Goal: Task Accomplishment & Management: Manage account settings

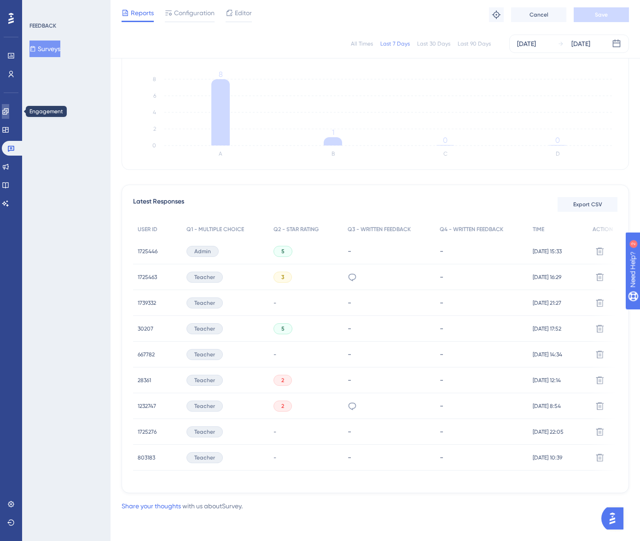
click at [8, 112] on icon at bounding box center [5, 111] width 6 height 6
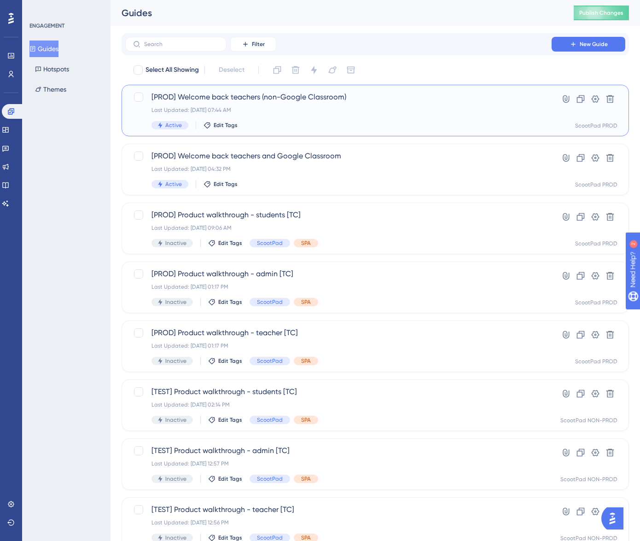
click at [320, 113] on div "Last Updated: Aug 11 2025, 07:44 AM" at bounding box center [338, 109] width 374 height 7
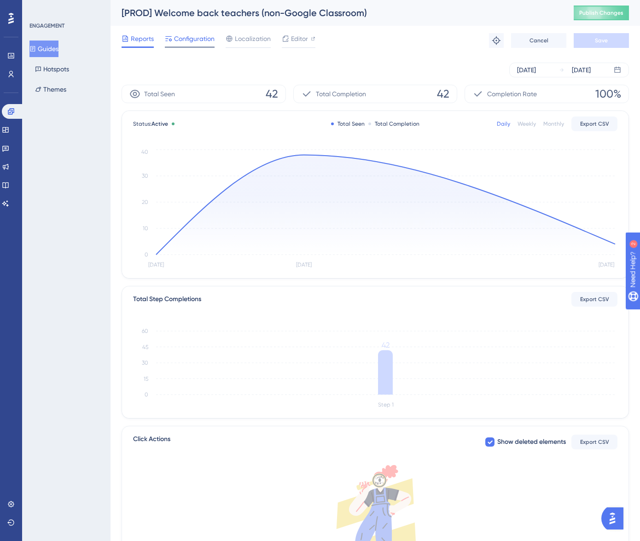
click at [191, 40] on span "Configuration" at bounding box center [194, 38] width 40 height 11
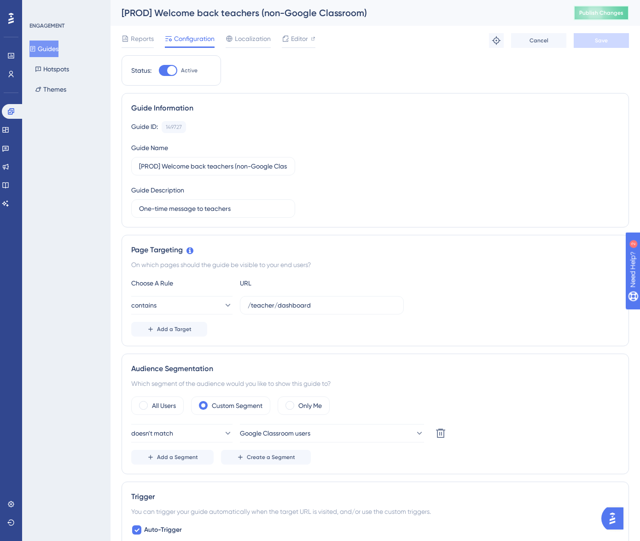
click at [601, 11] on span "Publish Changes" at bounding box center [601, 12] width 44 height 7
click at [58, 49] on button "Guides" at bounding box center [43, 48] width 29 height 17
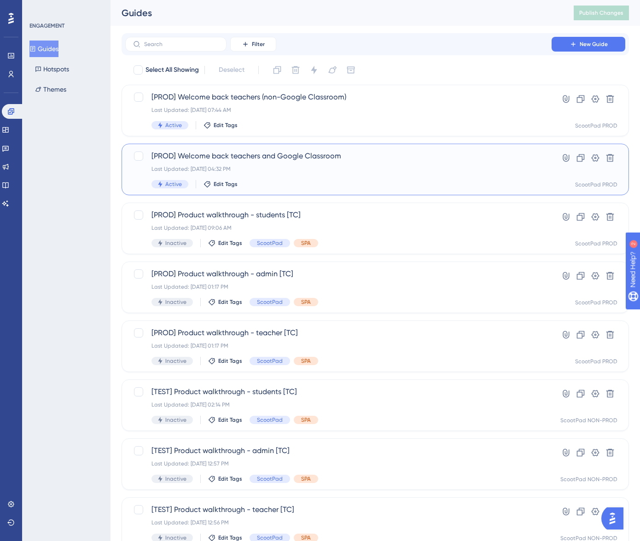
click at [311, 185] on div "Active Edit Tags" at bounding box center [338, 184] width 374 height 8
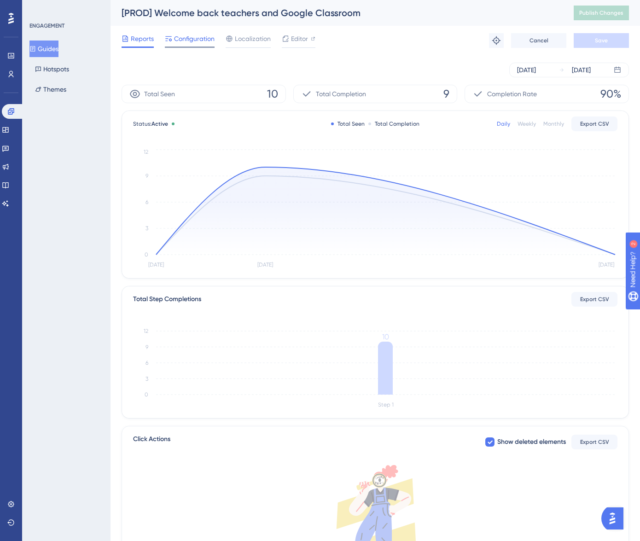
click at [199, 40] on span "Configuration" at bounding box center [194, 38] width 40 height 11
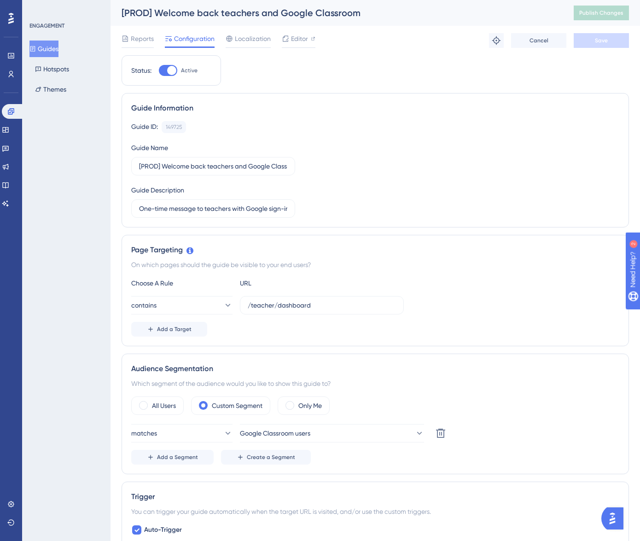
click at [54, 47] on button "Guides" at bounding box center [43, 48] width 29 height 17
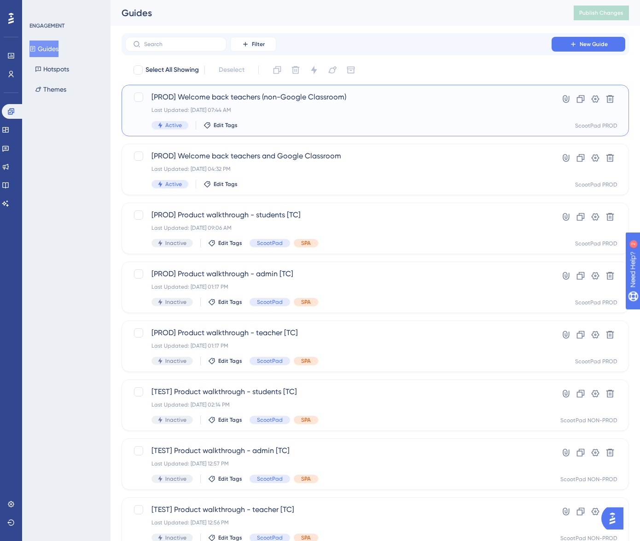
click at [280, 112] on div "Last Updated: Aug 11 2025, 07:44 AM" at bounding box center [338, 109] width 374 height 7
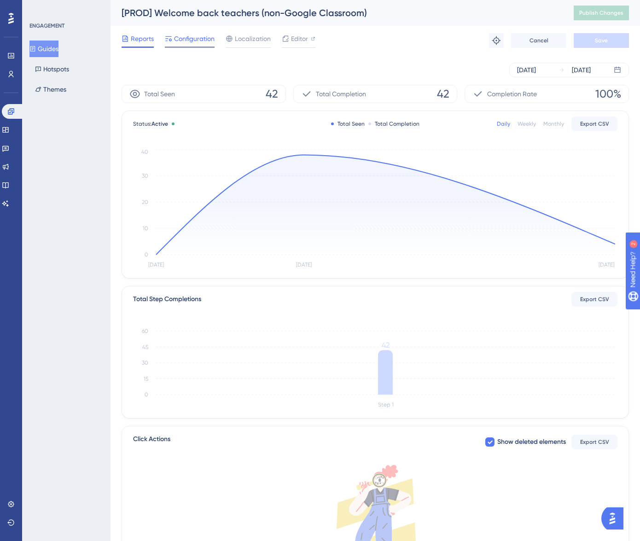
click at [183, 36] on span "Configuration" at bounding box center [194, 38] width 40 height 11
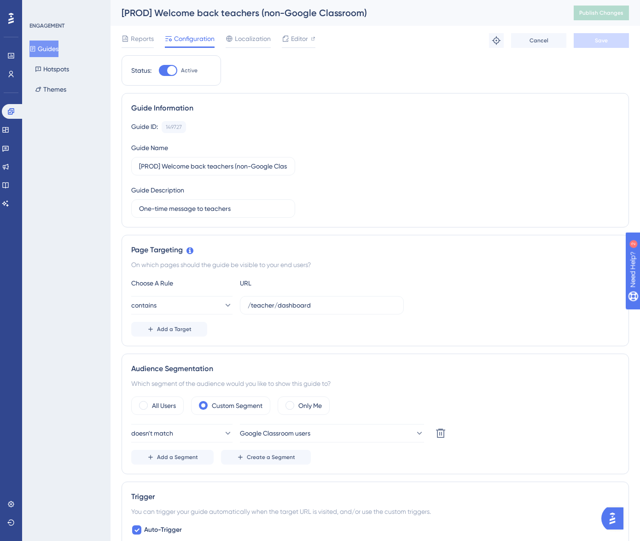
click at [612, 519] on img "Open AI Assistant Launcher" at bounding box center [612, 518] width 17 height 17
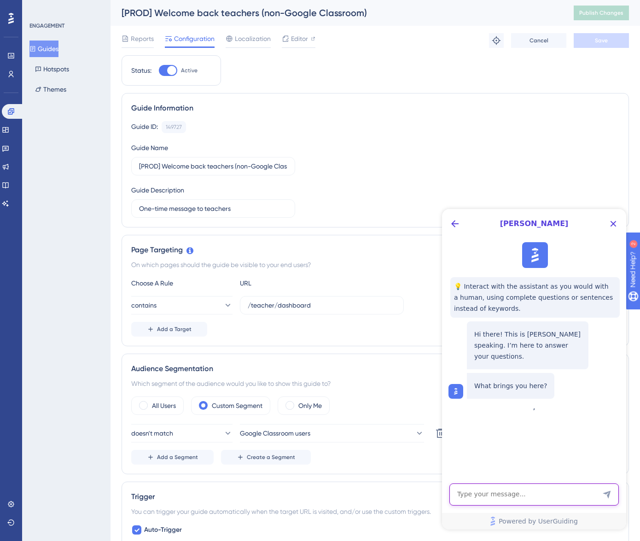
click at [564, 498] on textarea "AI Assistant Text Input" at bounding box center [533, 494] width 169 height 22
click at [616, 224] on icon "Close Button" at bounding box center [612, 223] width 11 height 11
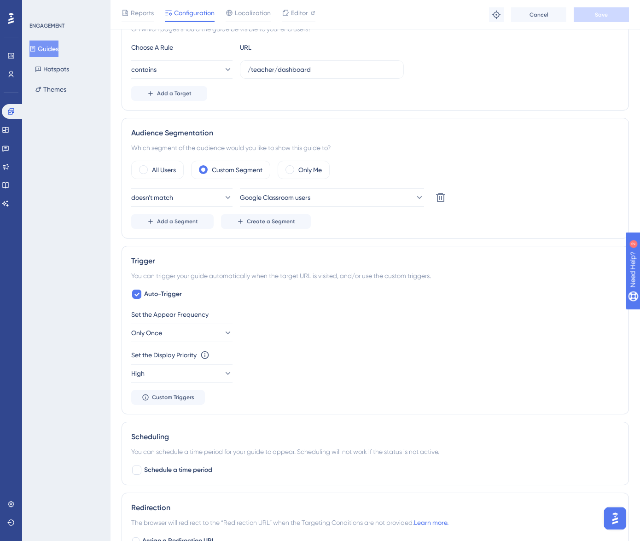
scroll to position [242, 0]
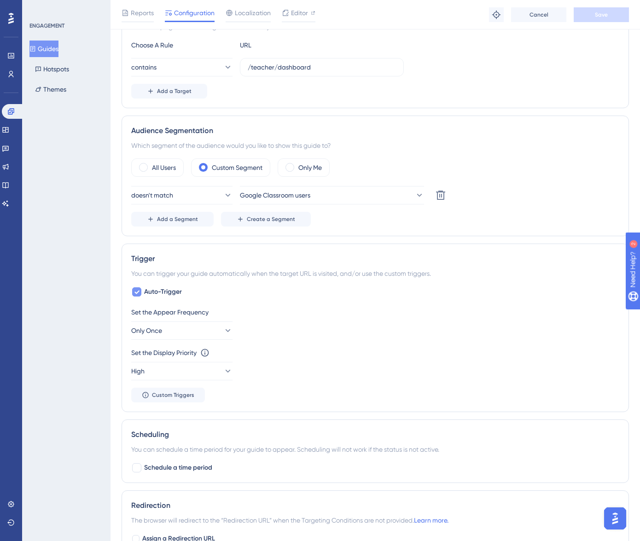
click at [134, 290] on icon at bounding box center [137, 291] width 6 height 7
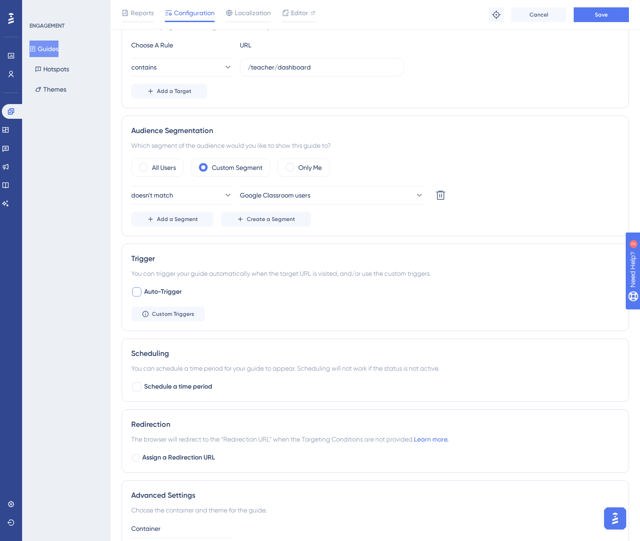
click at [136, 290] on div at bounding box center [136, 291] width 9 height 9
checkbox input "true"
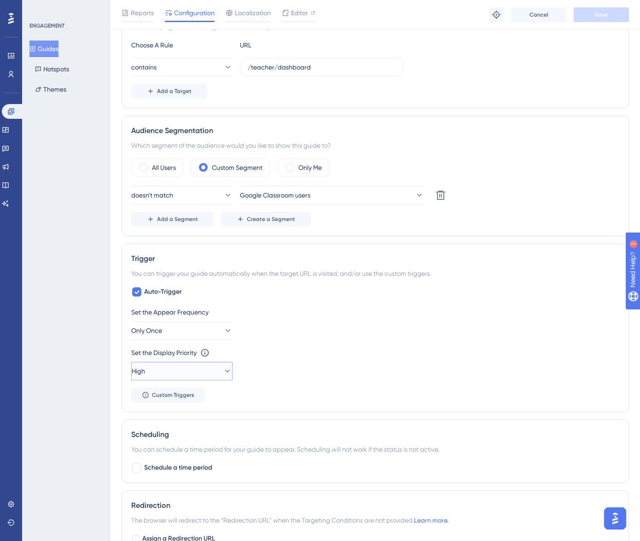
click at [202, 376] on button "High" at bounding box center [181, 371] width 101 height 18
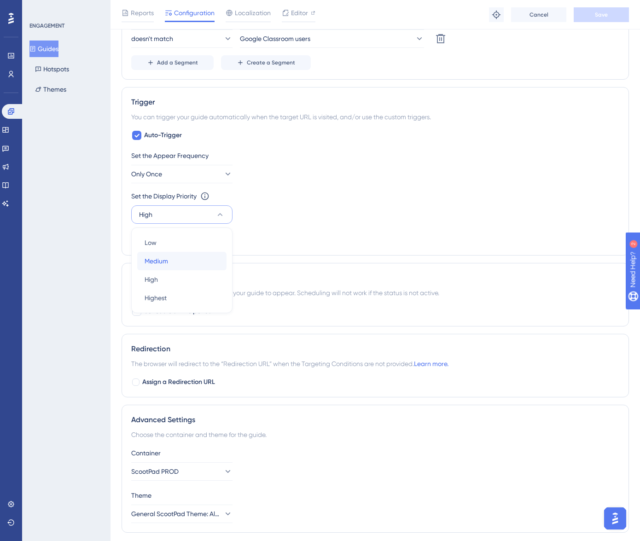
click at [173, 263] on div "Medium Medium" at bounding box center [181, 261] width 75 height 18
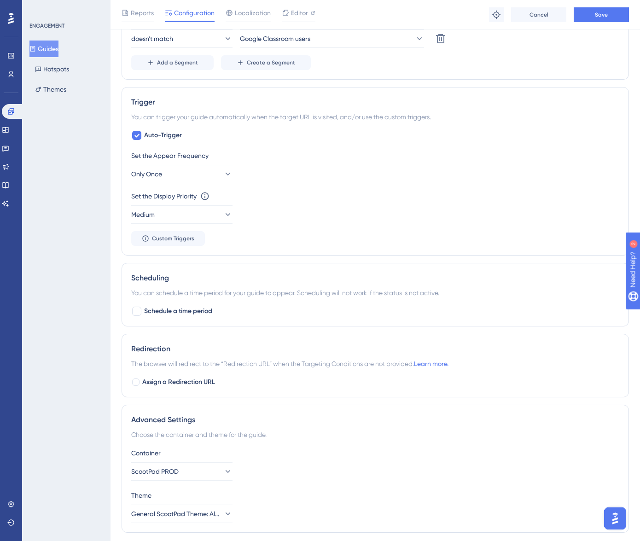
click at [280, 324] on div "Scheduling You can schedule a time period for your guide to appear. Scheduling …" at bounding box center [374, 294] width 507 height 63
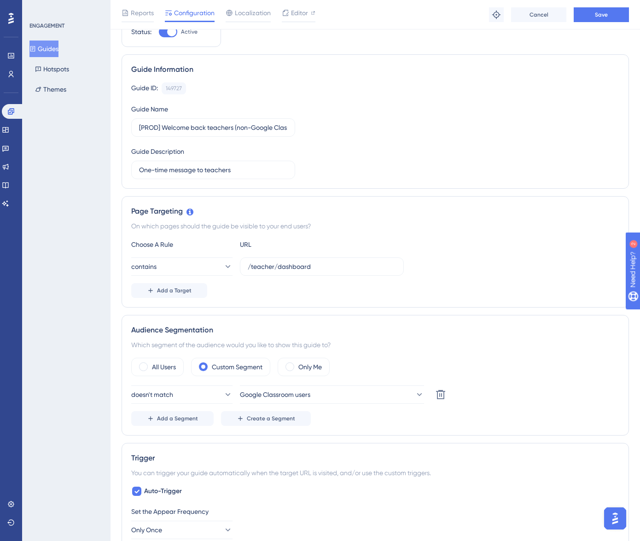
scroll to position [3, 0]
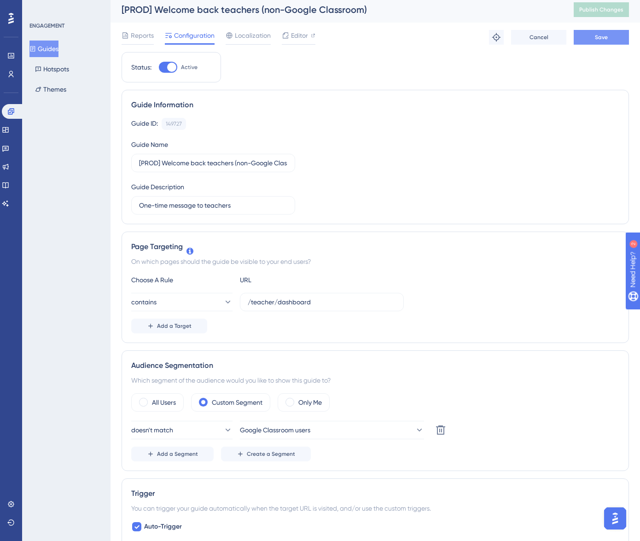
click at [600, 37] on span "Save" at bounding box center [600, 37] width 13 height 7
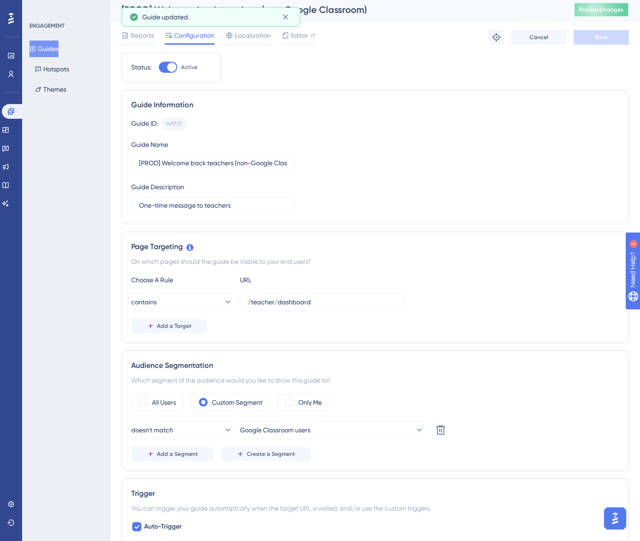
click at [599, 14] on button "Publish Changes" at bounding box center [600, 9] width 55 height 15
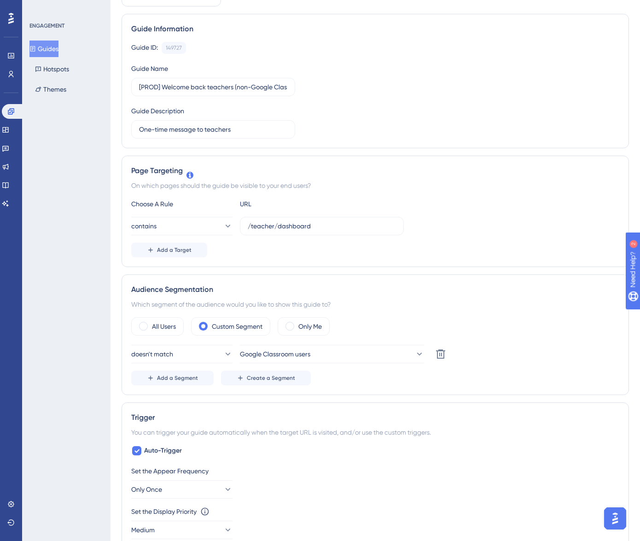
scroll to position [0, 0]
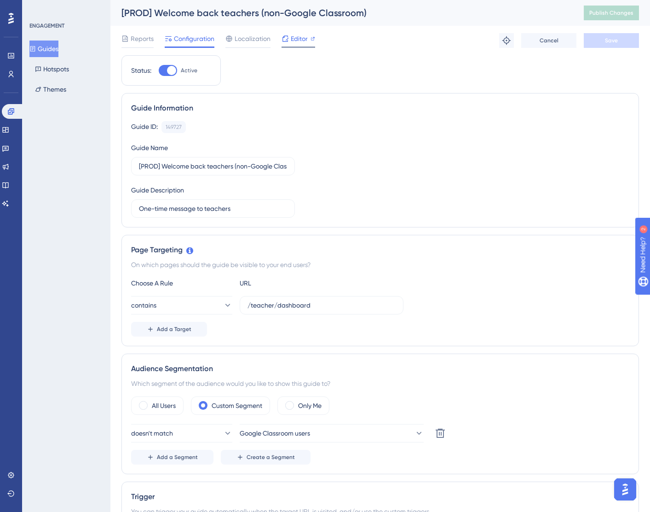
click at [306, 43] on span "Editor" at bounding box center [299, 38] width 17 height 11
click at [589, 19] on button "Publish Changes" at bounding box center [611, 13] width 55 height 15
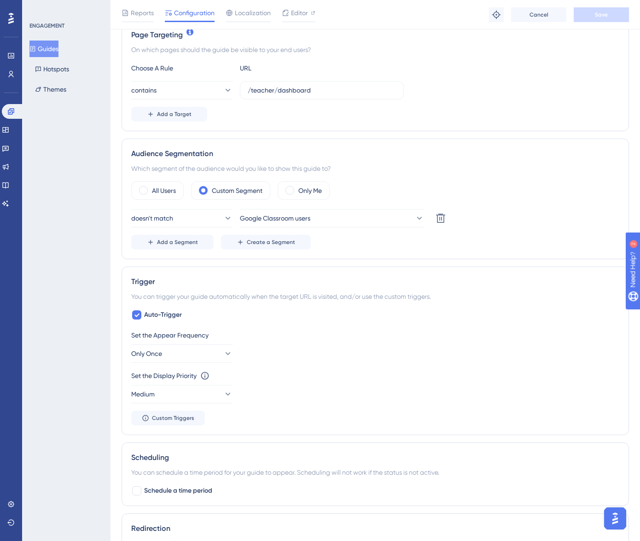
scroll to position [220, 0]
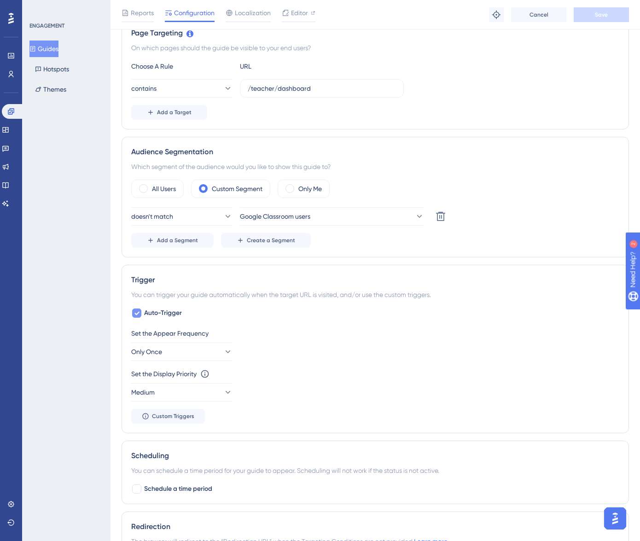
click at [138, 313] on icon at bounding box center [137, 312] width 6 height 7
checkbox input "false"
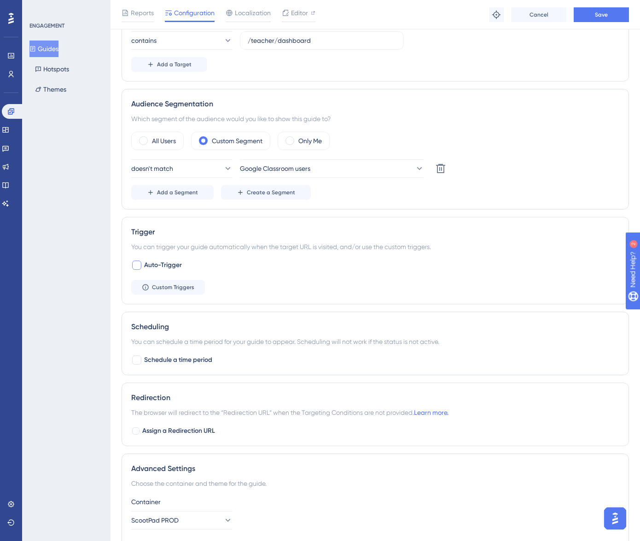
scroll to position [272, 0]
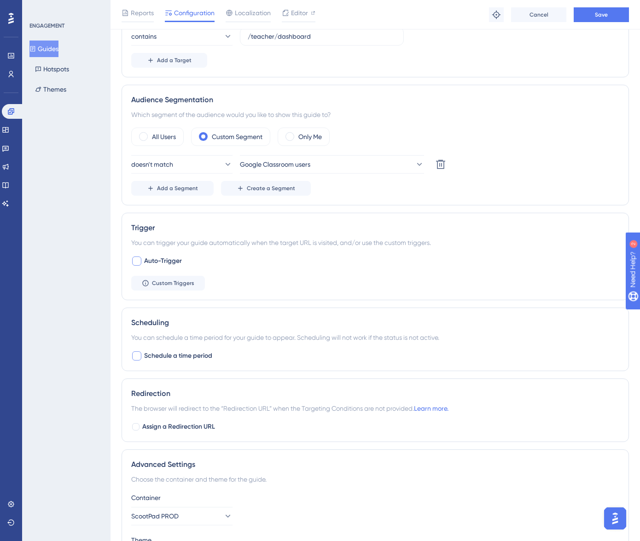
click at [136, 354] on div at bounding box center [136, 355] width 9 height 9
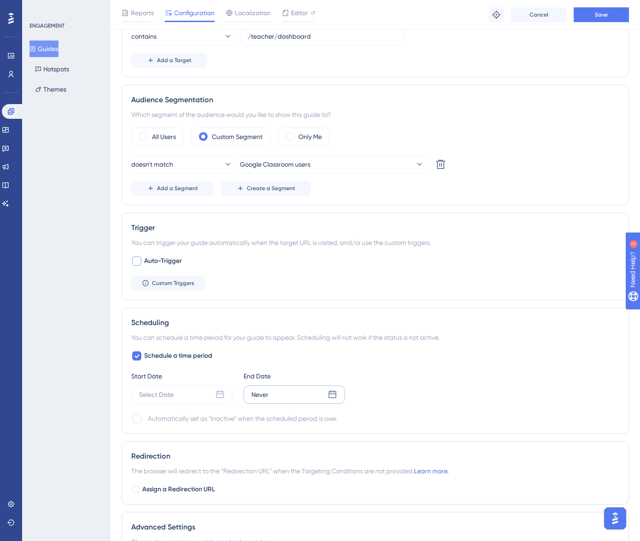
click at [275, 393] on div "Never" at bounding box center [293, 394] width 101 height 18
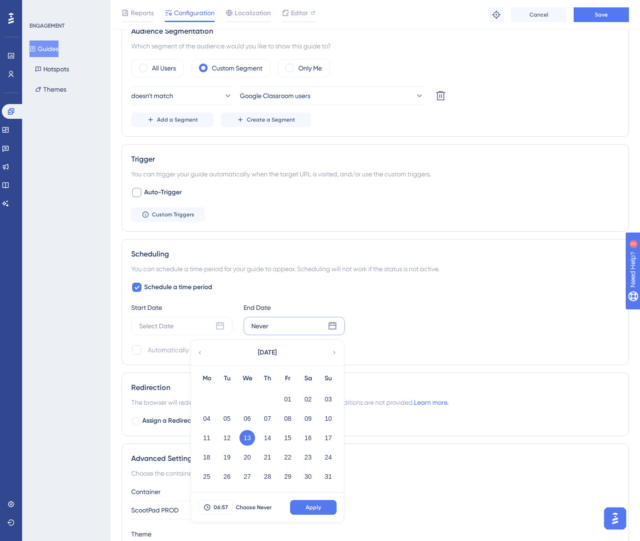
scroll to position [349, 0]
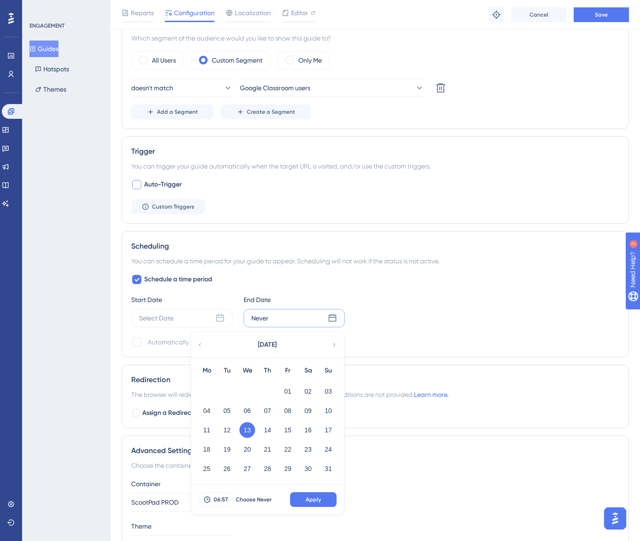
click at [396, 335] on div "Schedule a time period Start Date Select Date End Date Never August 2025 Mo Tu …" at bounding box center [375, 311] width 488 height 74
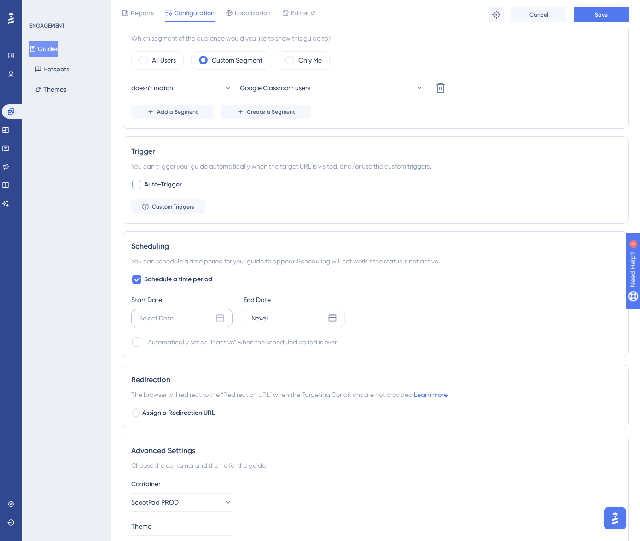
click at [214, 317] on div "Select Date" at bounding box center [181, 318] width 101 height 18
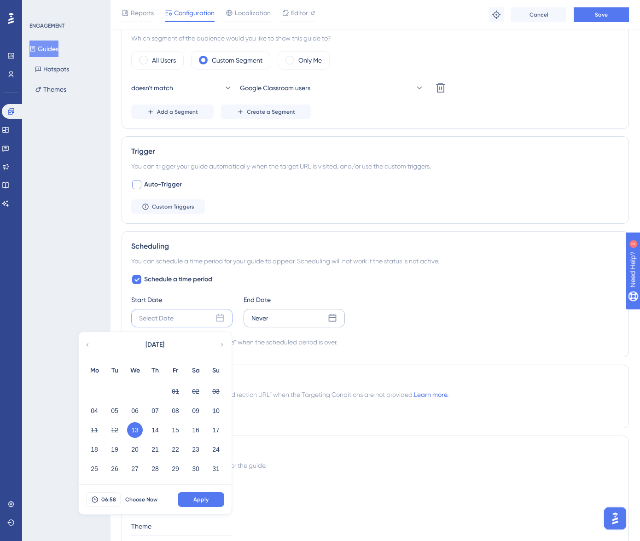
click at [286, 320] on div "Never" at bounding box center [293, 318] width 101 height 18
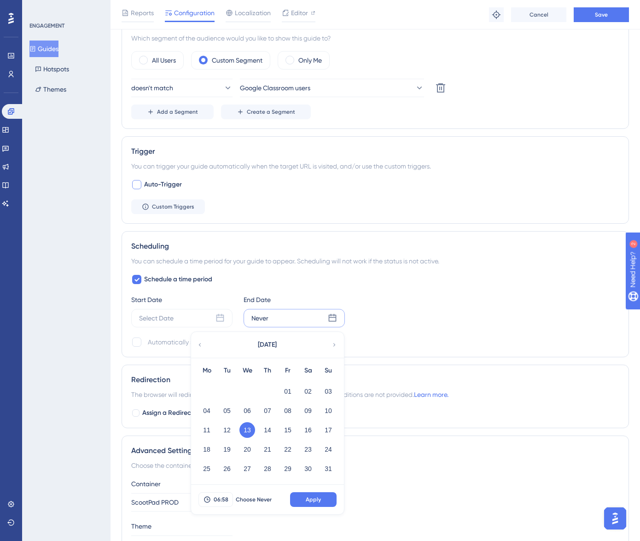
click at [402, 341] on div "Automatically set as “Inactive” when the scheduled period is over." at bounding box center [375, 341] width 488 height 11
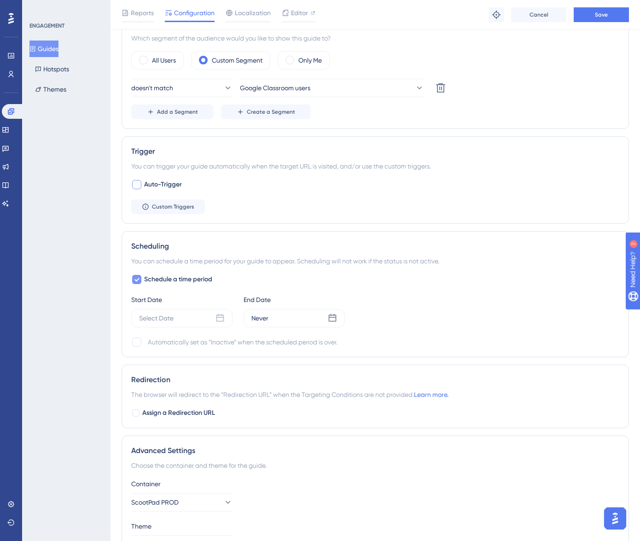
click at [134, 279] on icon at bounding box center [137, 279] width 6 height 7
checkbox input "false"
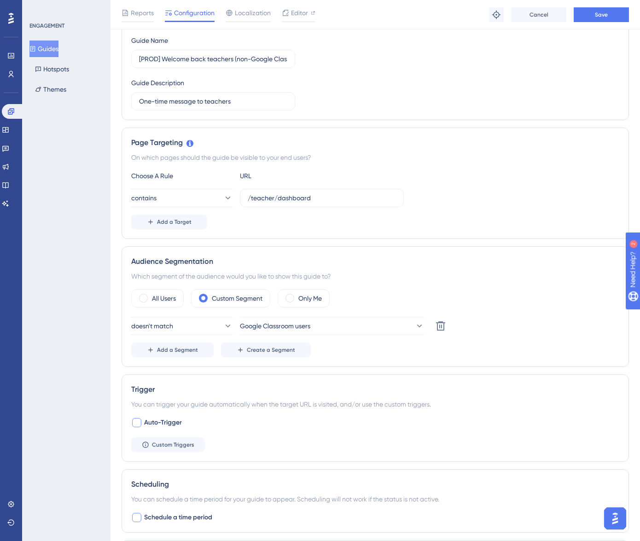
scroll to position [0, 0]
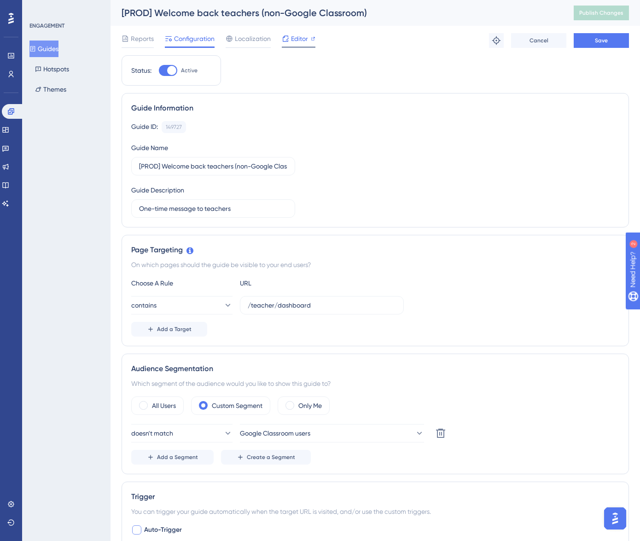
click at [301, 41] on span "Editor" at bounding box center [299, 38] width 17 height 11
click at [47, 69] on button "Hotspots" at bounding box center [51, 69] width 45 height 17
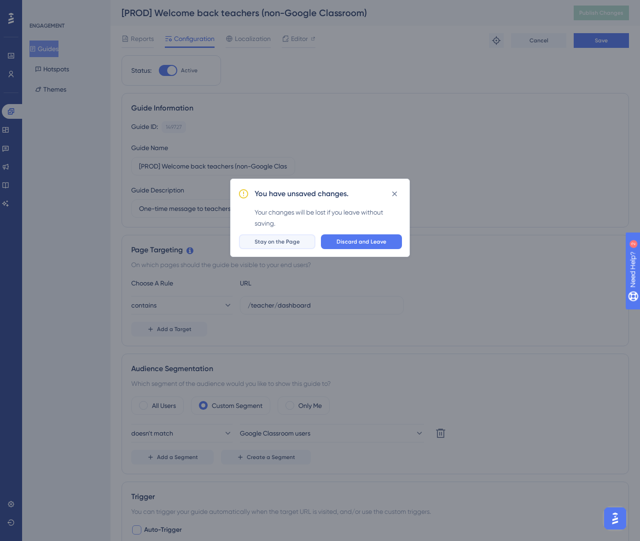
click at [262, 242] on span "Stay on the Page" at bounding box center [276, 241] width 45 height 7
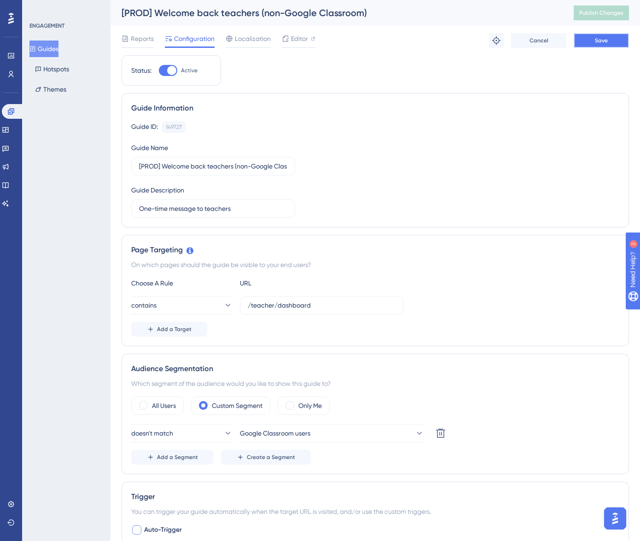
click at [591, 40] on button "Save" at bounding box center [600, 40] width 55 height 15
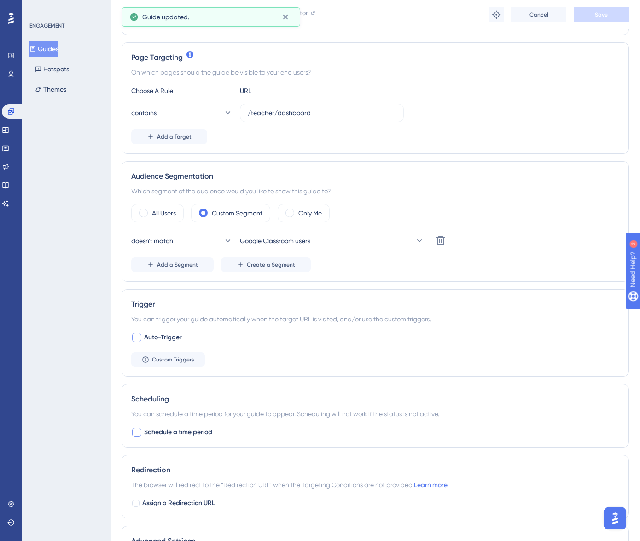
scroll to position [198, 0]
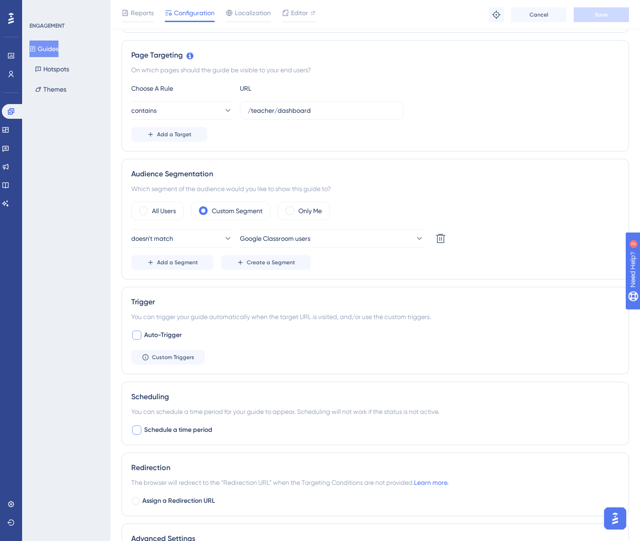
click at [142, 336] on div at bounding box center [136, 334] width 11 height 11
checkbox input "true"
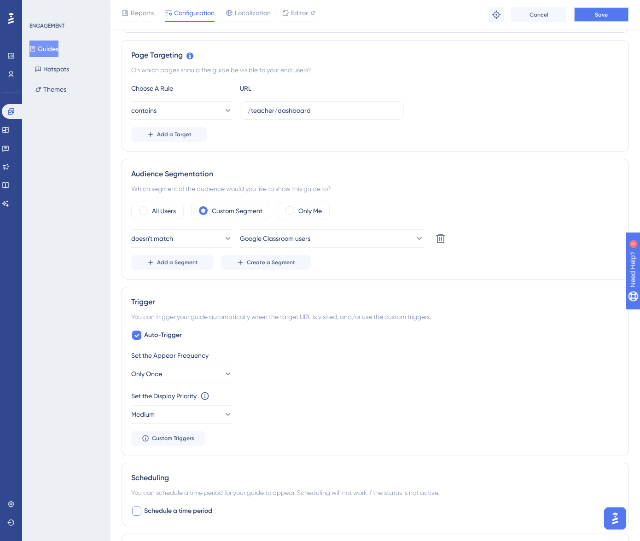
click at [591, 15] on button "Save" at bounding box center [600, 14] width 55 height 15
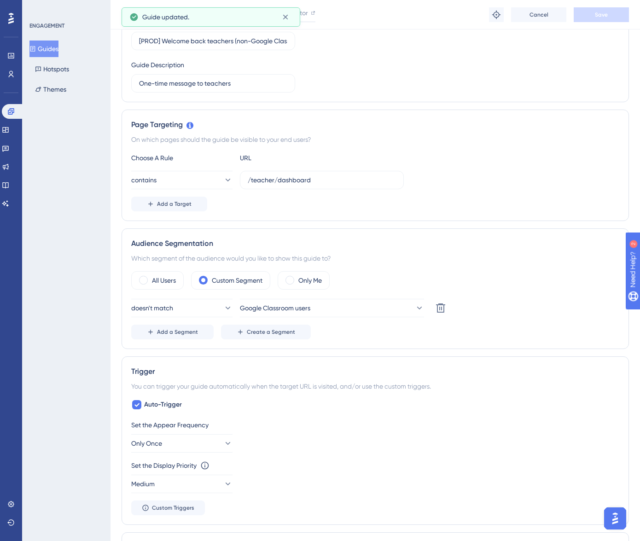
scroll to position [0, 0]
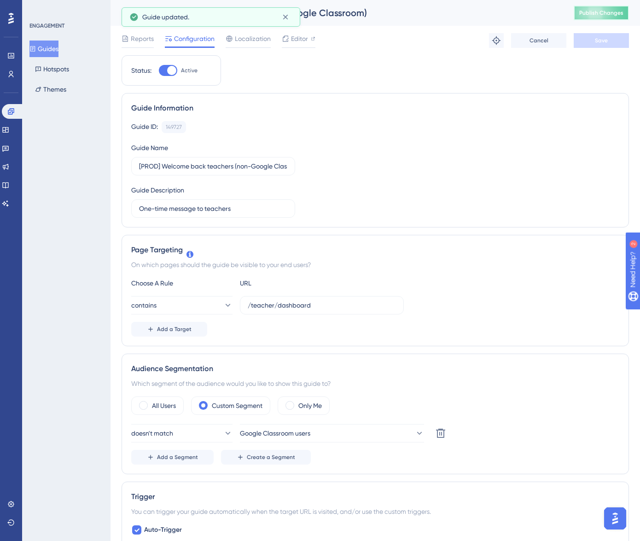
click at [615, 14] on span "Publish Changes" at bounding box center [601, 12] width 44 height 7
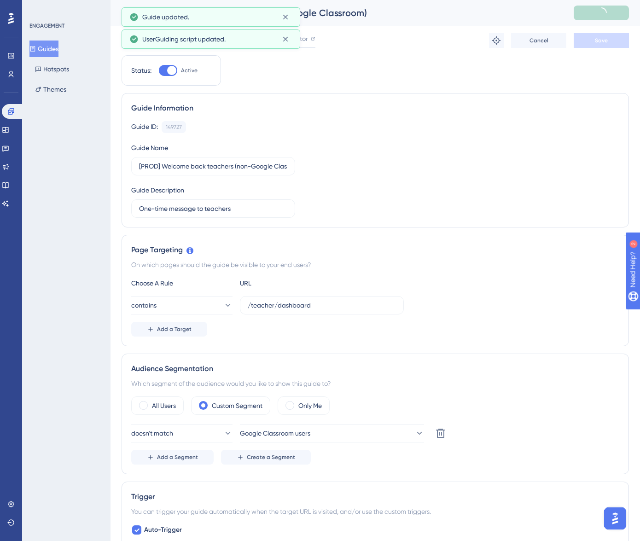
click at [56, 46] on button "Guides" at bounding box center [43, 48] width 29 height 17
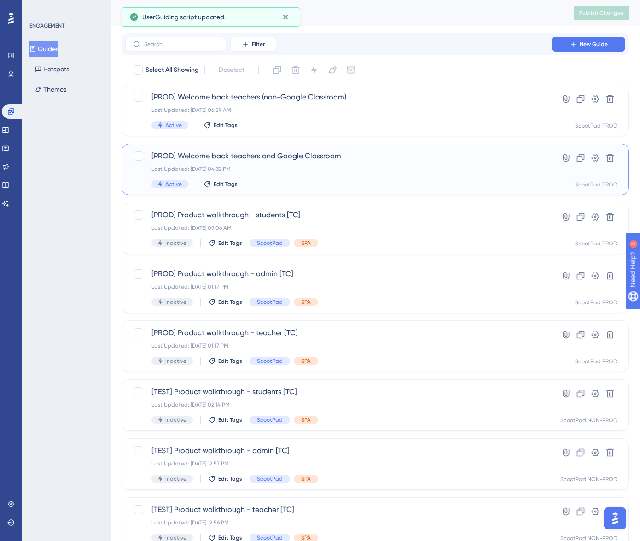
click at [332, 172] on div "Last Updated: Aug 12 2025, 04:32 PM" at bounding box center [338, 168] width 374 height 7
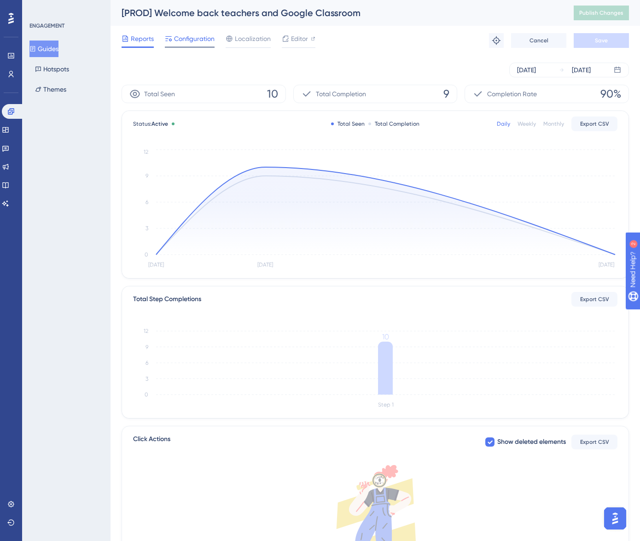
click at [179, 33] on span "Configuration" at bounding box center [194, 38] width 40 height 11
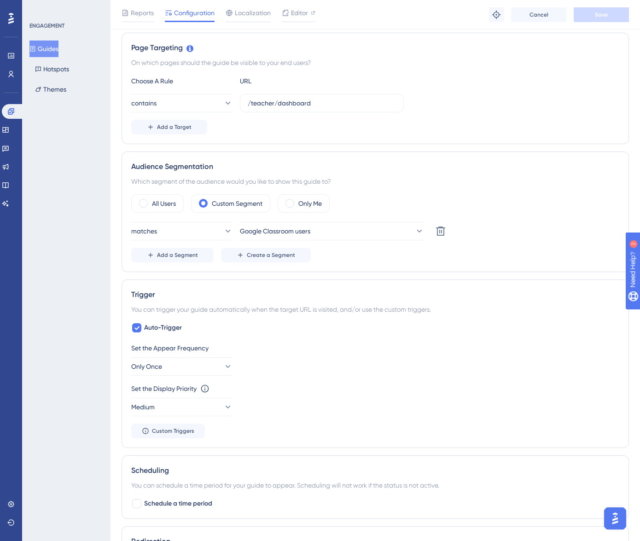
scroll to position [206, 0]
click at [152, 361] on span "Only Once" at bounding box center [147, 365] width 31 height 11
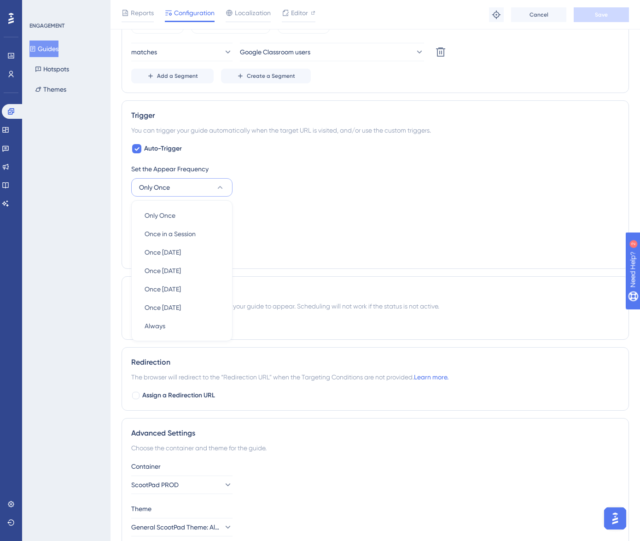
click at [306, 244] on div "Set the Appear Frequency Only Once Only Once Only Once Once in a Session Once i…" at bounding box center [375, 211] width 488 height 96
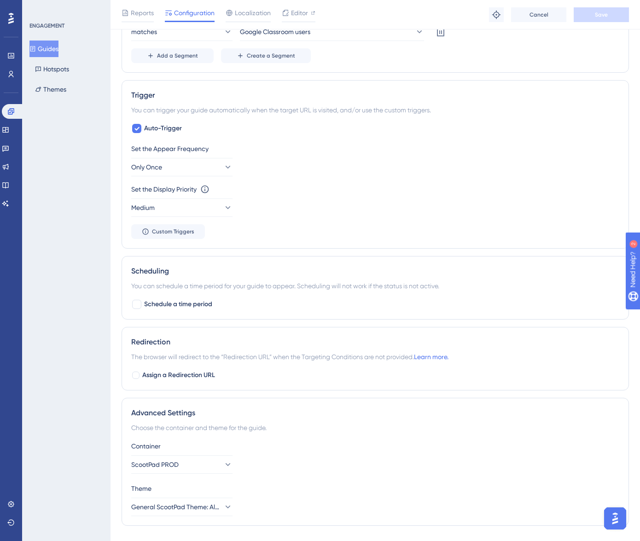
scroll to position [411, 0]
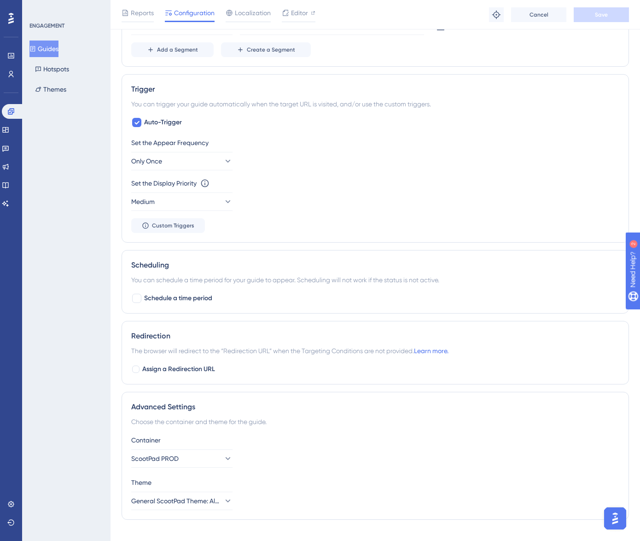
click at [306, 244] on div "Status: Active Guide Information Guide ID: 149725 Copy Guide Name [PROD] Welcom…" at bounding box center [374, 87] width 507 height 879
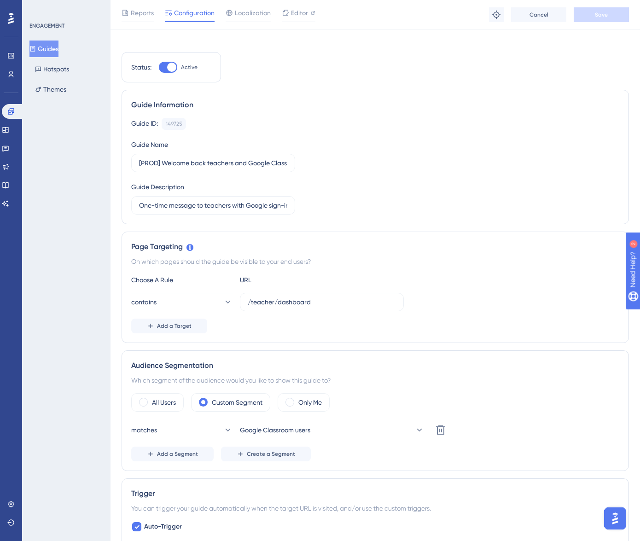
scroll to position [0, 0]
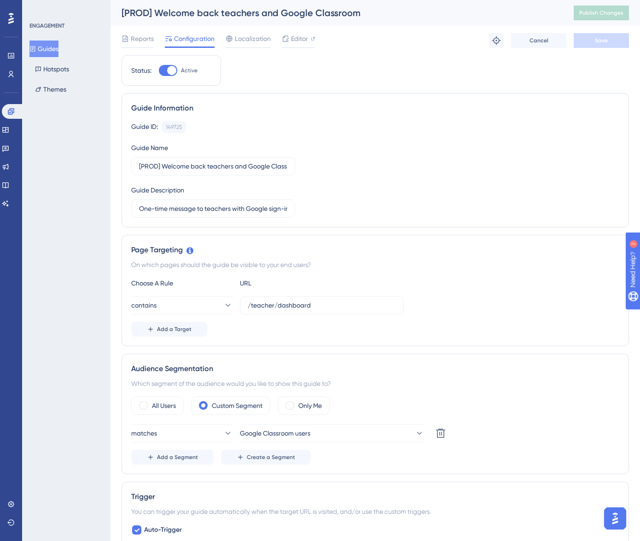
click at [521, 67] on div "Status: Active Guide Information Guide ID: 149725 Copy Guide Name [PROD] Welcom…" at bounding box center [374, 494] width 507 height 879
click at [594, 16] on span "Publish Changes" at bounding box center [601, 12] width 44 height 7
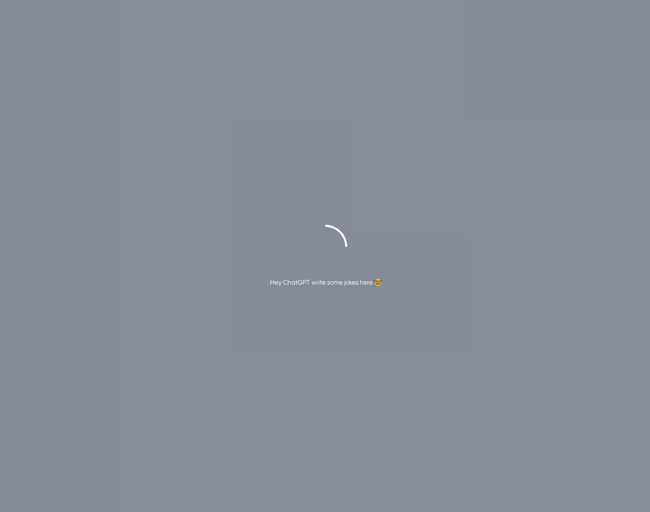
click at [306, 43] on div "Hey ChatGPT write some jokes here 🤓" at bounding box center [325, 256] width 650 height 512
